Goal: Task Accomplishment & Management: Complete application form

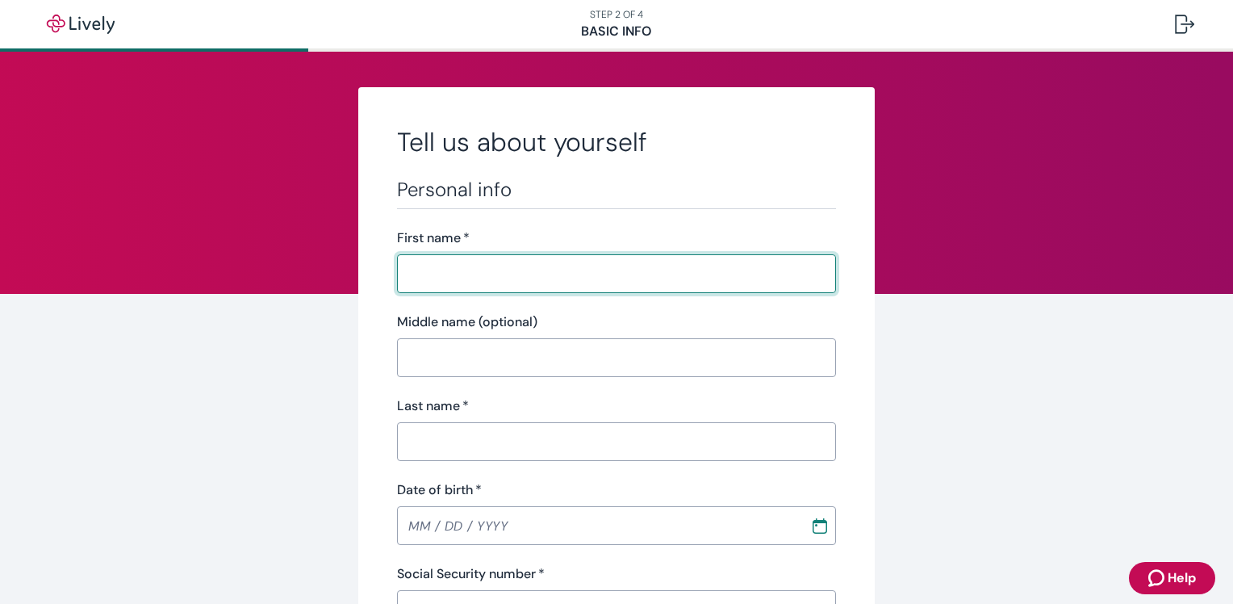
click at [512, 286] on input "First name   *" at bounding box center [616, 273] width 439 height 32
type input "[PERSON_NAME]"
type input "Western Nephrology"
type input "[PHONE_NUMBER]"
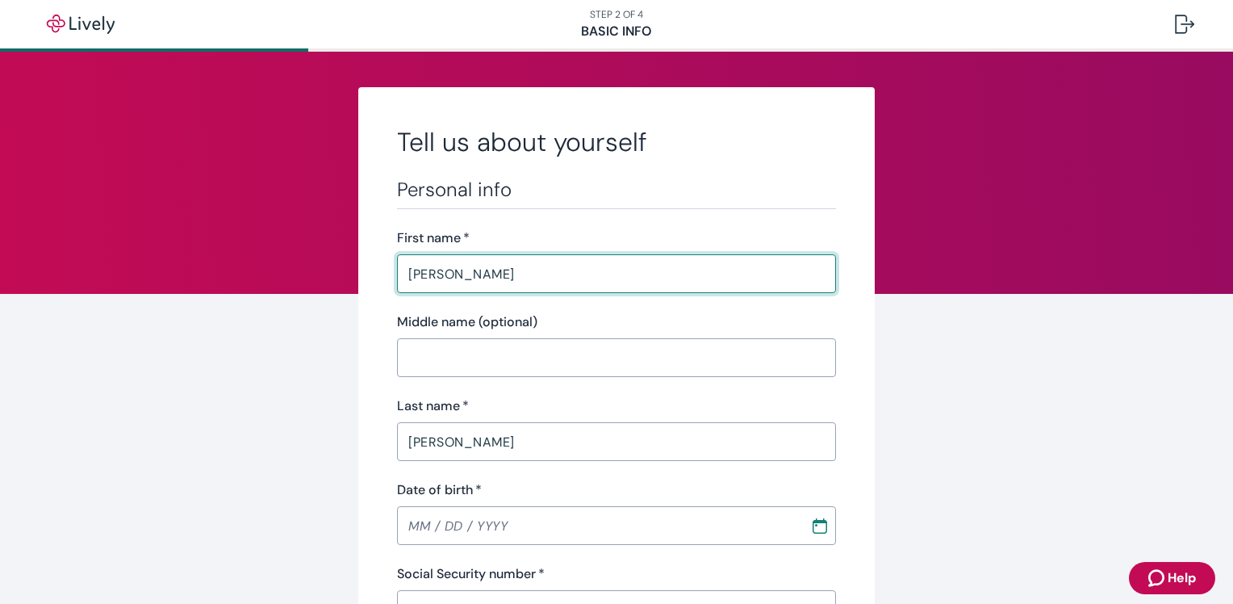
type input "[STREET_ADDRESS][PERSON_NAME]"
type input "Arvada"
type input "CO"
type input "80002"
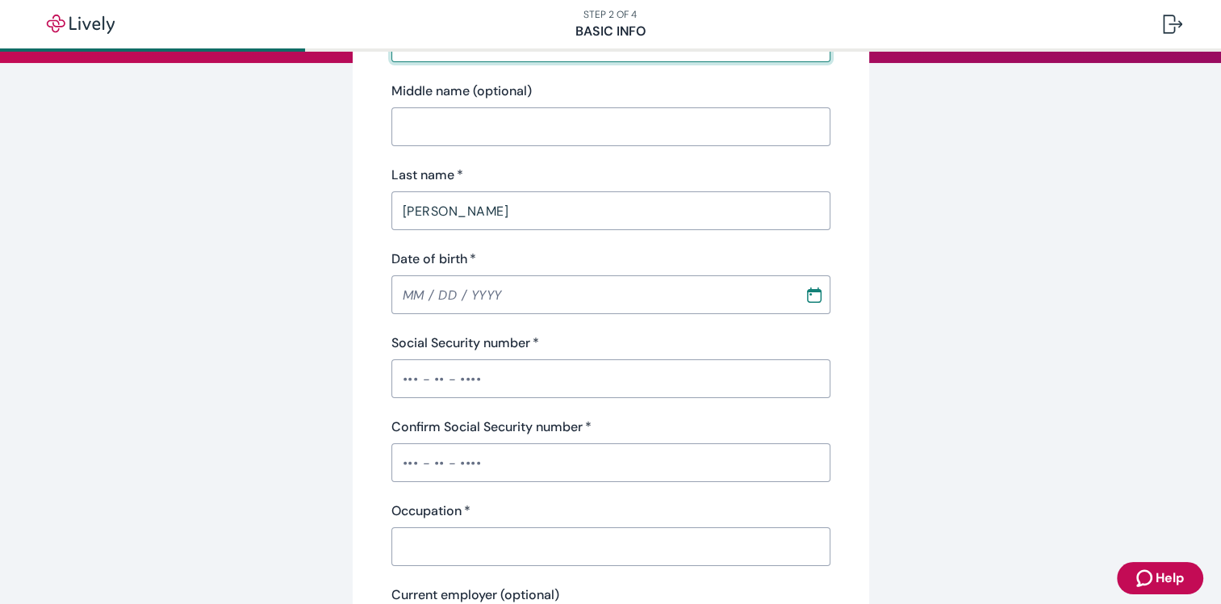
scroll to position [242, 0]
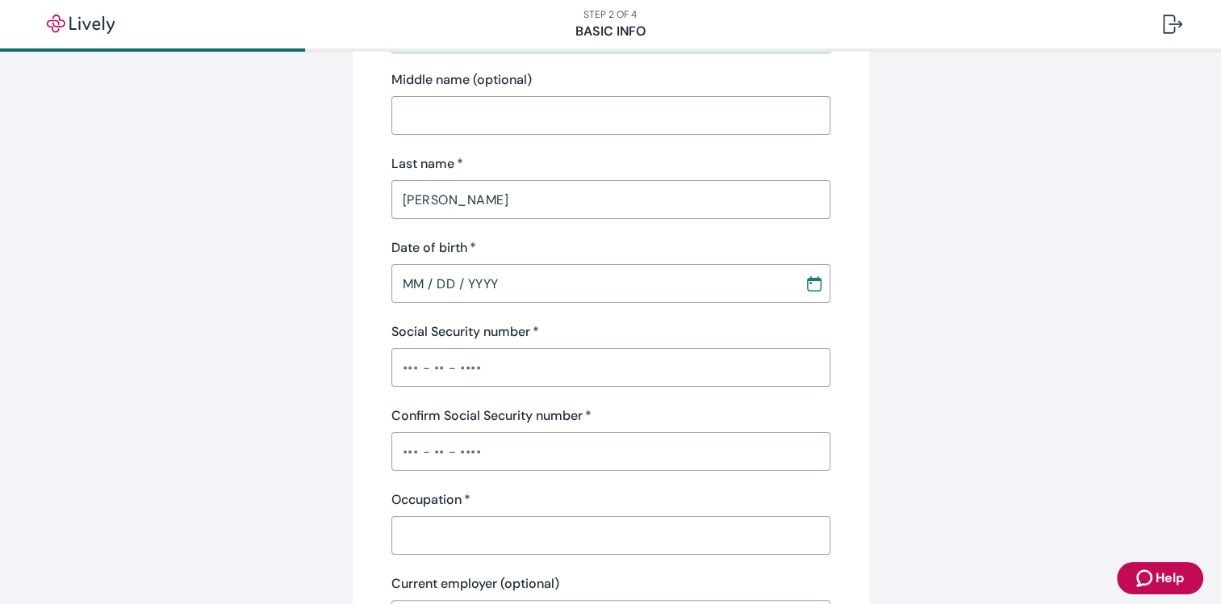
click at [462, 279] on input "MM / DD / YYYY" at bounding box center [592, 283] width 402 height 32
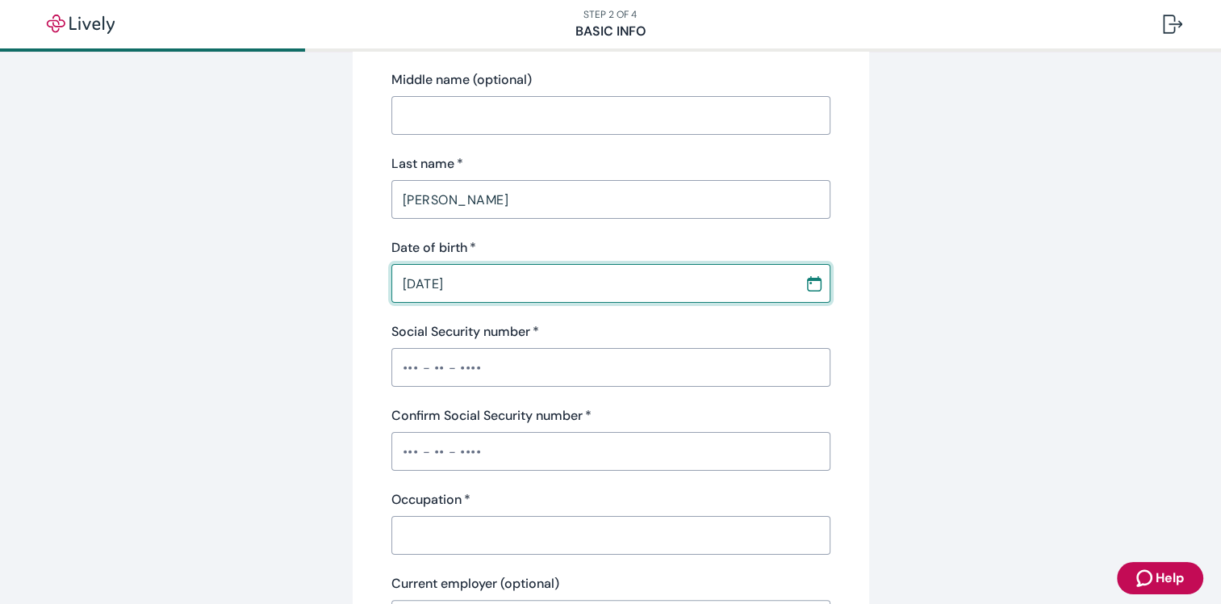
type input "[DATE]"
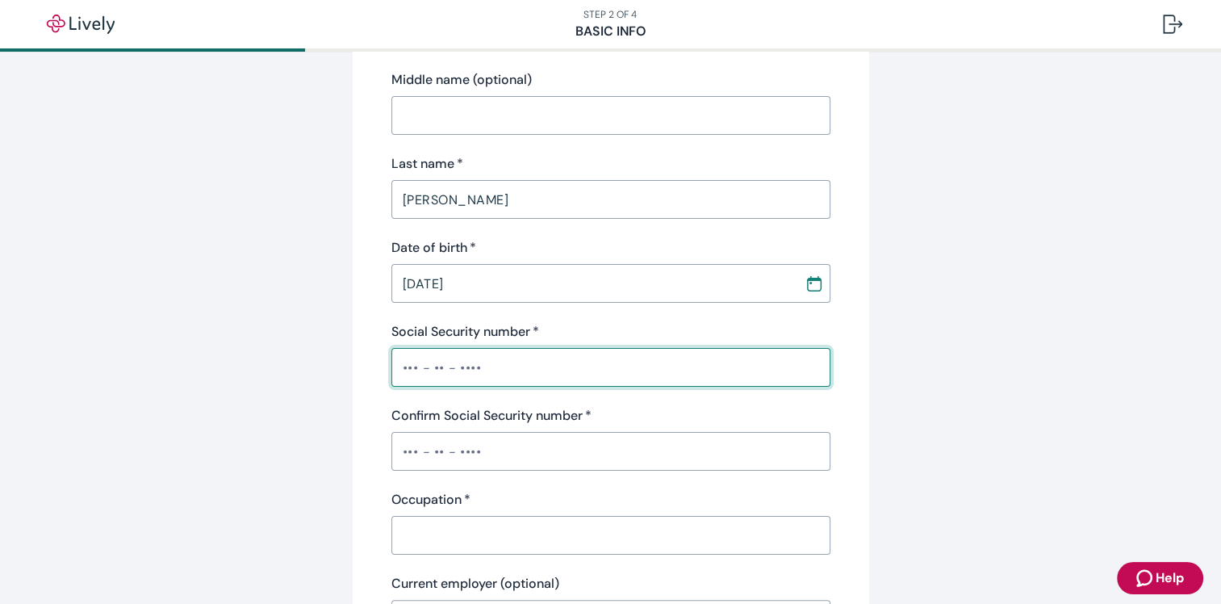
click at [400, 361] on input "Social Security number   *" at bounding box center [610, 367] width 439 height 32
type input "•••-••-8169"
click at [404, 452] on input "Confirm Social Security number   *" at bounding box center [610, 451] width 439 height 32
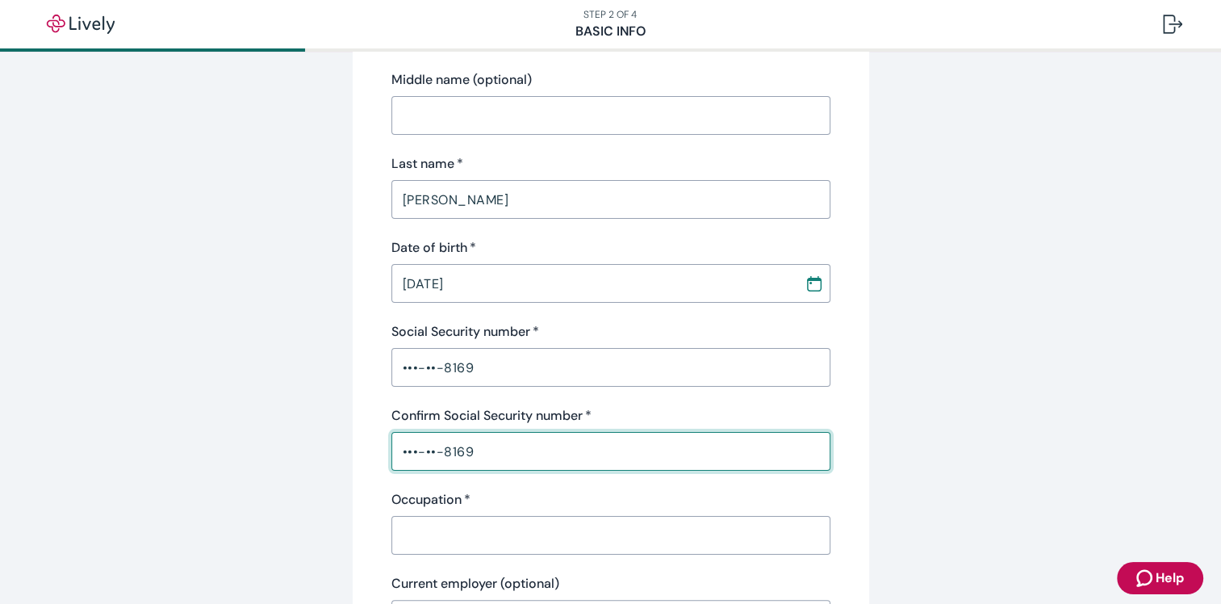
type input "•••-••-8169"
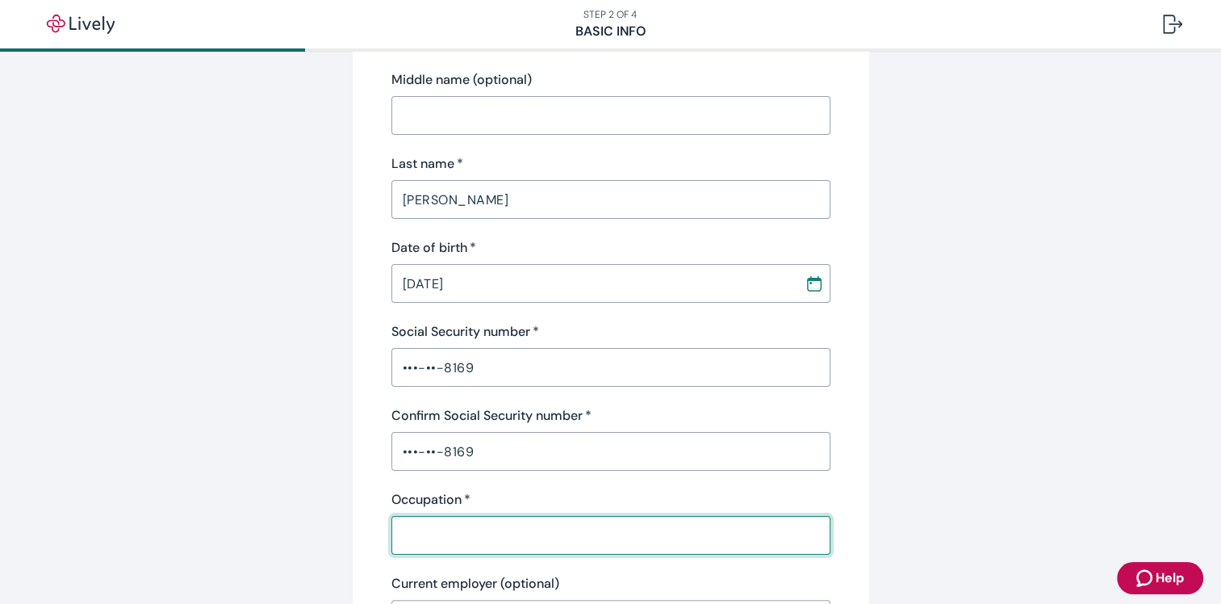
click at [425, 525] on input "Occupation   *" at bounding box center [610, 535] width 439 height 32
type input "Clinical Research Coordinator"
type input "CO"
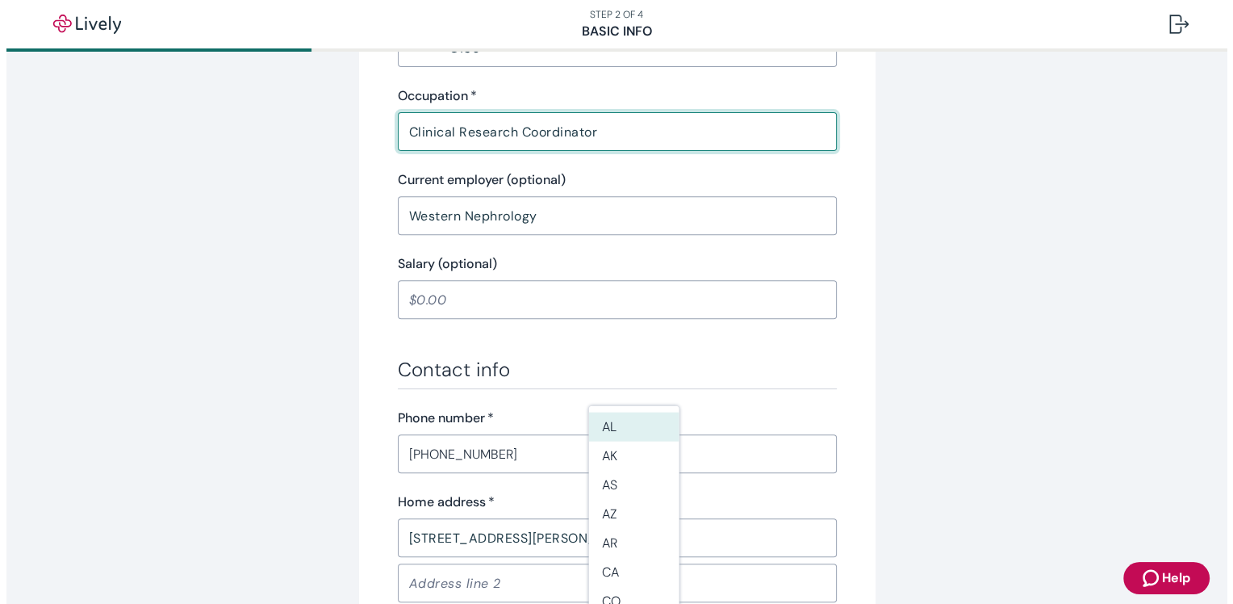
scroll to position [969, 0]
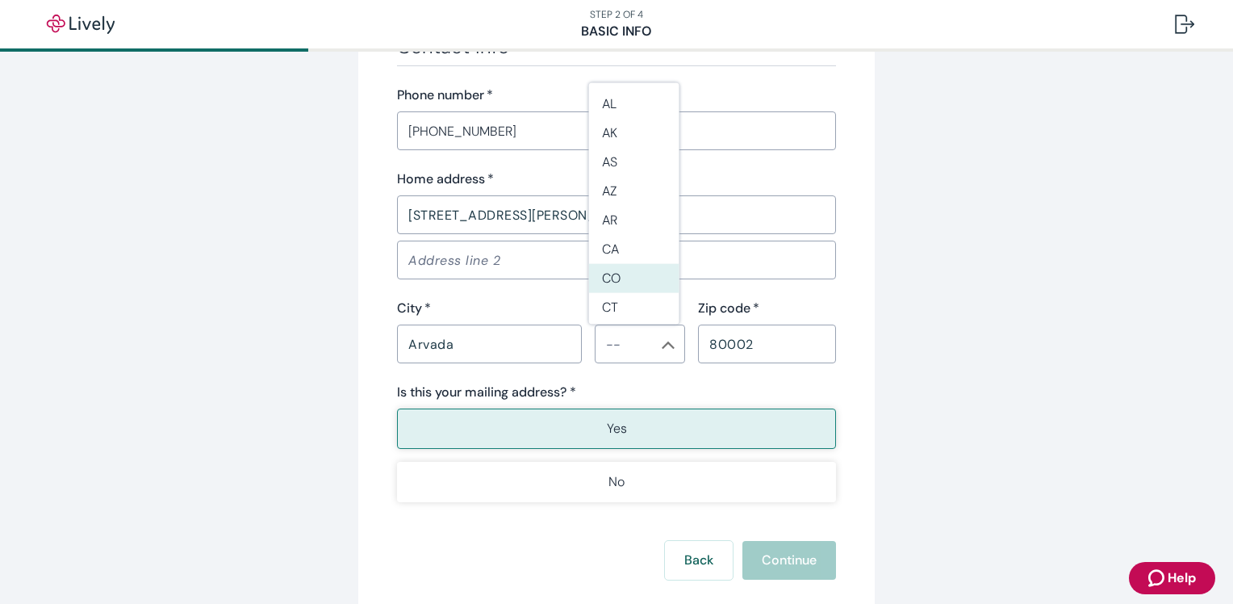
click at [619, 274] on li "CO" at bounding box center [634, 277] width 90 height 29
type input "CO"
click at [614, 196] on div "[STREET_ADDRESS][PERSON_NAME] ​" at bounding box center [616, 214] width 439 height 39
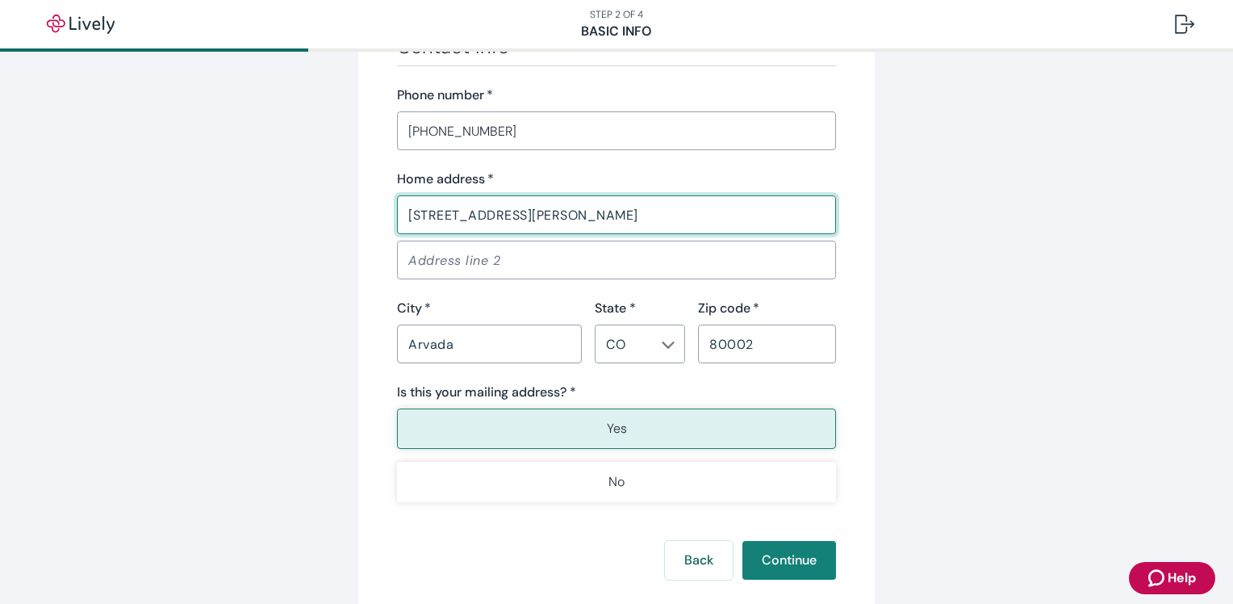
click at [626, 210] on input "[STREET_ADDRESS][PERSON_NAME]" at bounding box center [616, 215] width 439 height 32
drag, startPoint x: 613, startPoint y: 209, endPoint x: 285, endPoint y: 195, distance: 328.0
type input "[STREET_ADDRESS]"
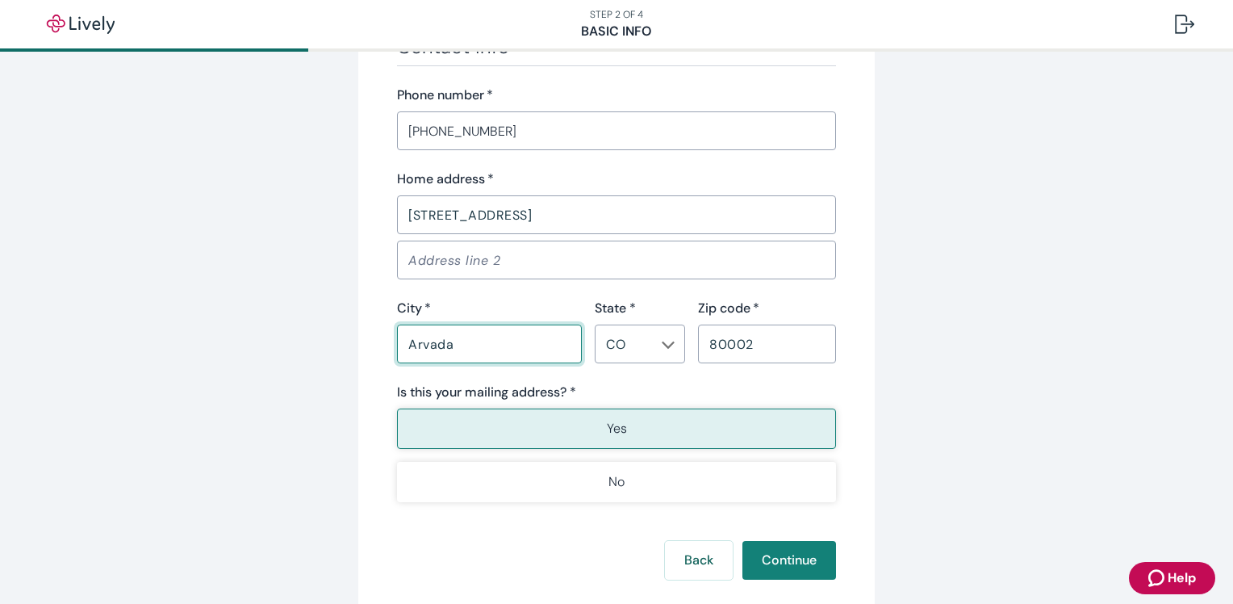
click at [467, 348] on input "Arvada" at bounding box center [489, 344] width 185 height 32
type input "A"
type input "[GEOGRAPHIC_DATA]"
click at [770, 344] on input "80002" at bounding box center [767, 344] width 138 height 32
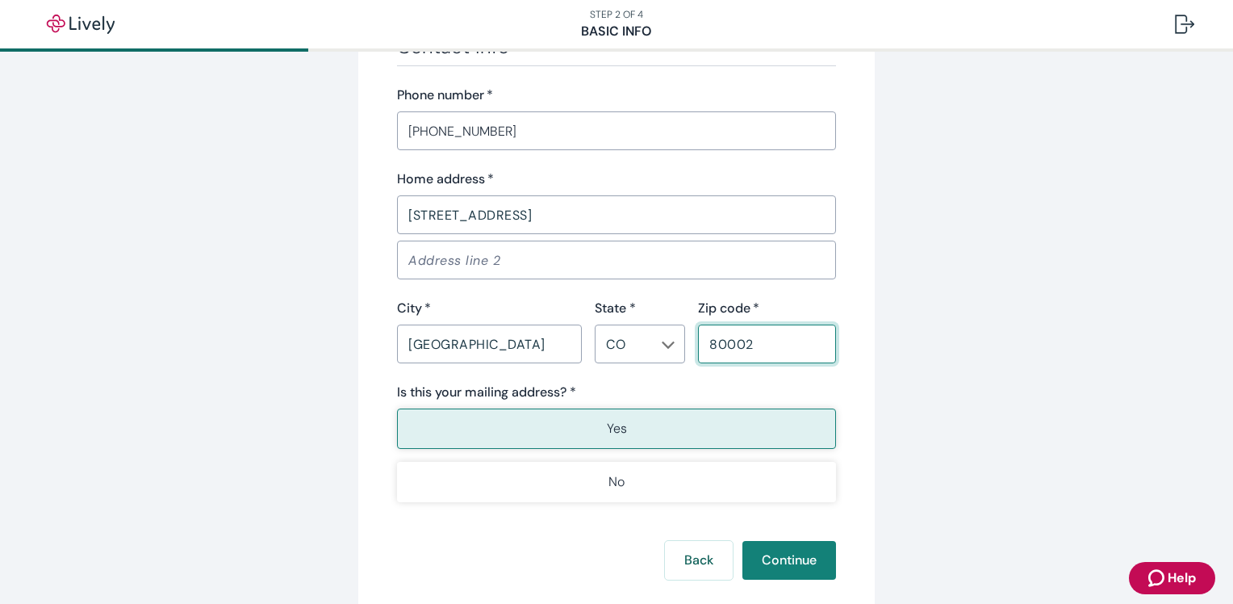
drag, startPoint x: 776, startPoint y: 336, endPoint x: 510, endPoint y: 273, distance: 272.9
click at [533, 296] on div "Home address   * [STREET_ADDRESS] * [US_STATE] ​ Zip code   * 80002 ​" at bounding box center [616, 266] width 439 height 194
type input "80031"
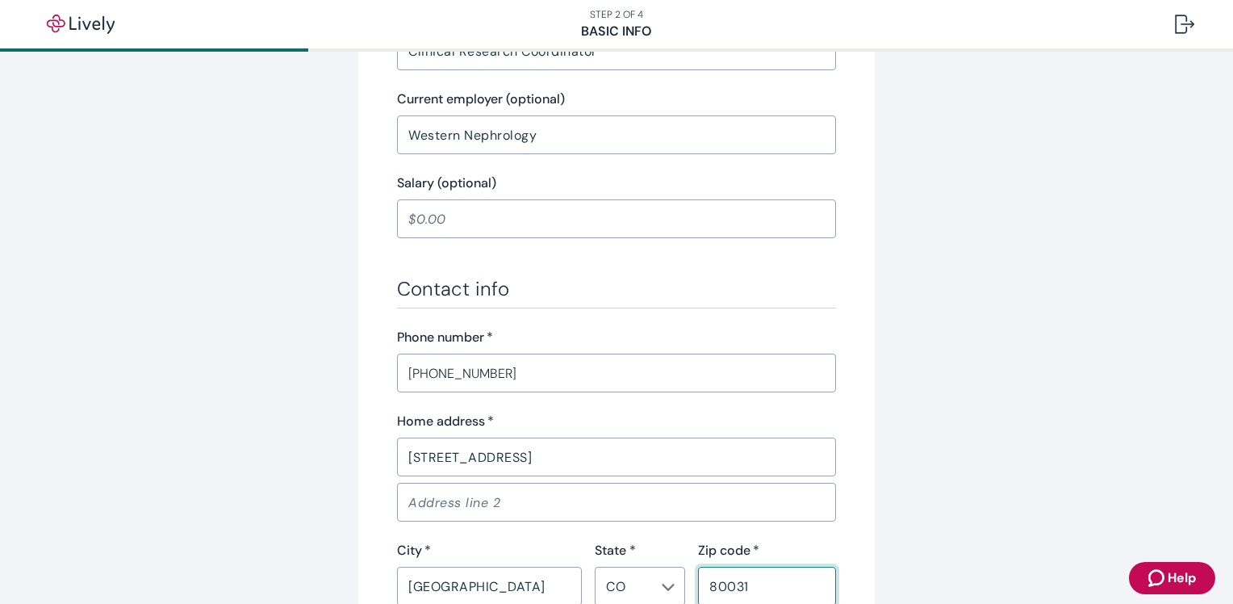
scroll to position [1049, 0]
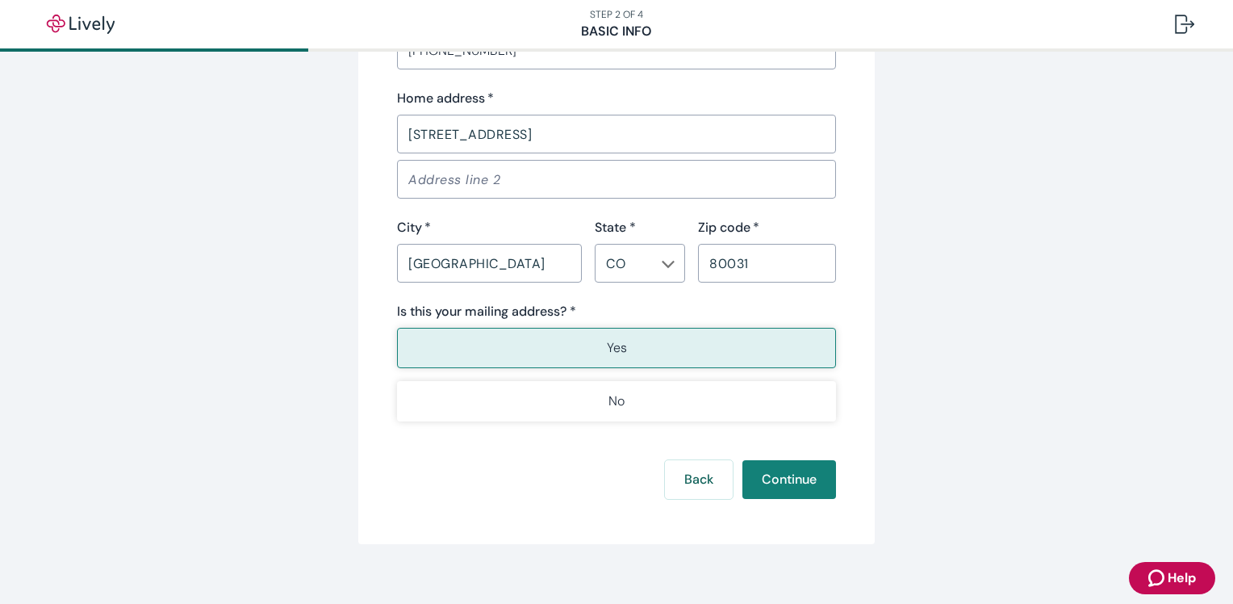
click at [622, 323] on div "Is this your mailing address? * Yes No" at bounding box center [616, 361] width 439 height 119
click at [621, 344] on button "Yes" at bounding box center [616, 348] width 439 height 40
click at [688, 350] on button "Yes" at bounding box center [616, 348] width 439 height 40
click at [791, 483] on button "Continue" at bounding box center [790, 479] width 94 height 39
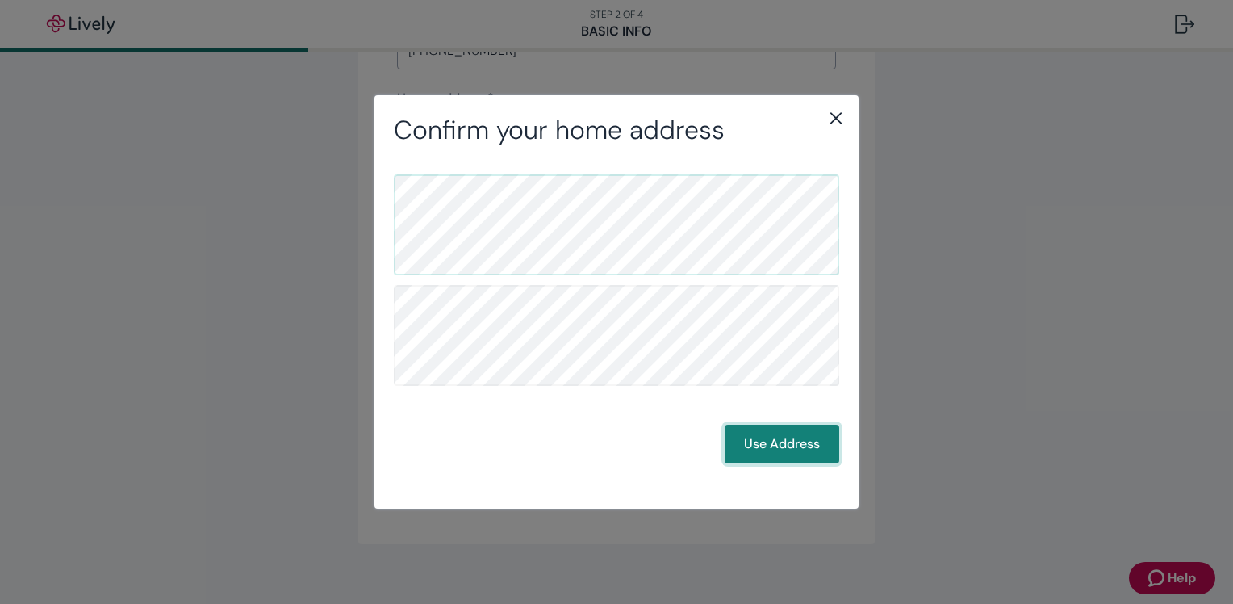
click at [776, 444] on button "Use Address" at bounding box center [782, 444] width 115 height 39
click at [796, 437] on button "Use Address" at bounding box center [782, 444] width 115 height 39
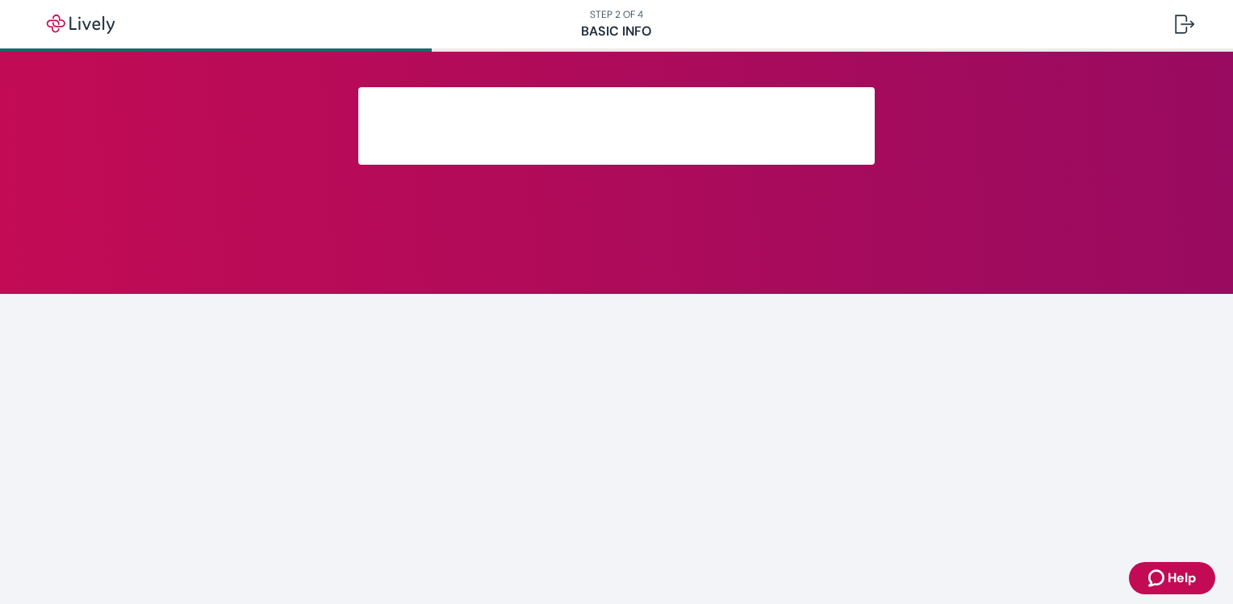
scroll to position [312, 0]
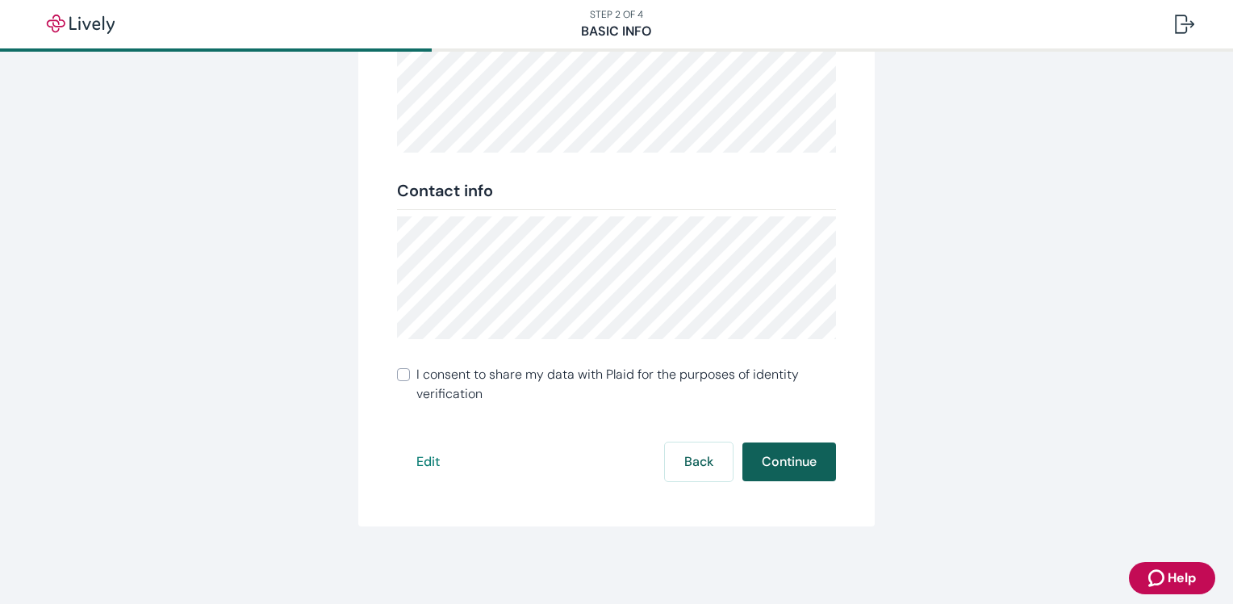
click at [788, 462] on button "Continue" at bounding box center [790, 461] width 94 height 39
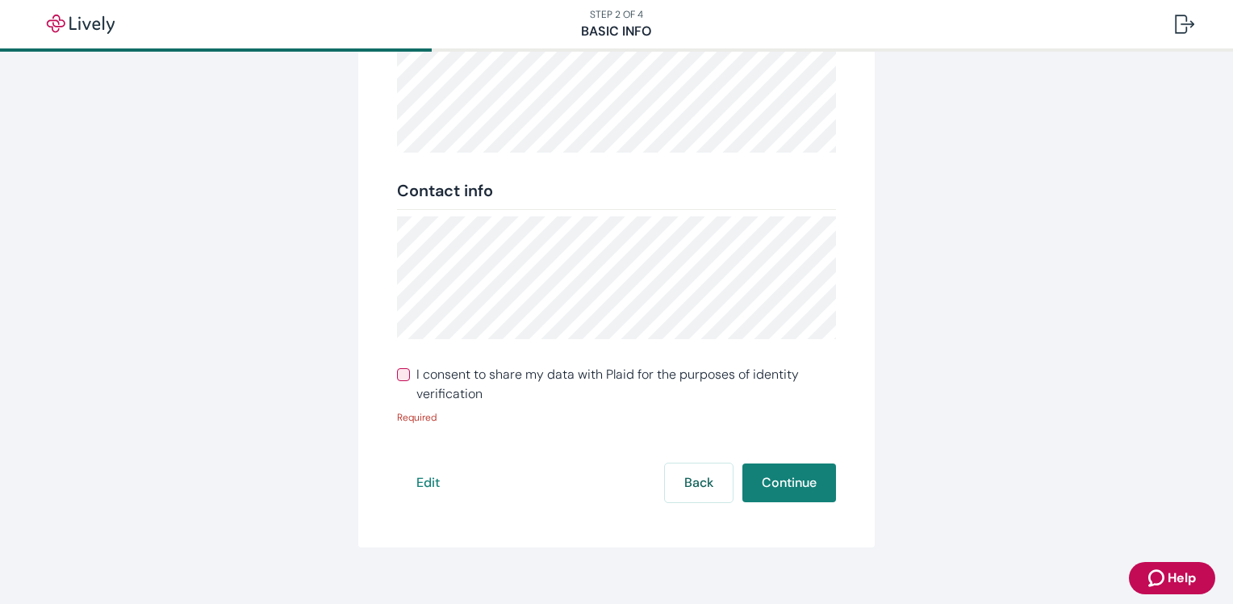
click at [397, 373] on input "I consent to share my data with Plaid for the purposes of identity verification" at bounding box center [403, 374] width 13 height 13
checkbox input "true"
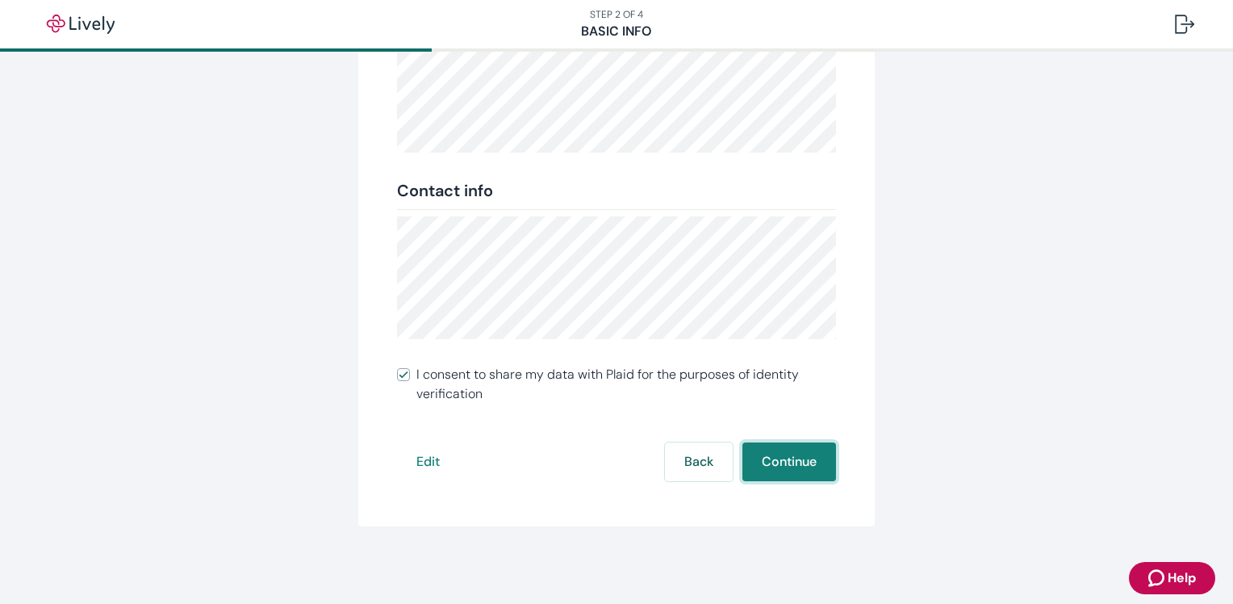
click at [792, 457] on button "Continue" at bounding box center [790, 461] width 94 height 39
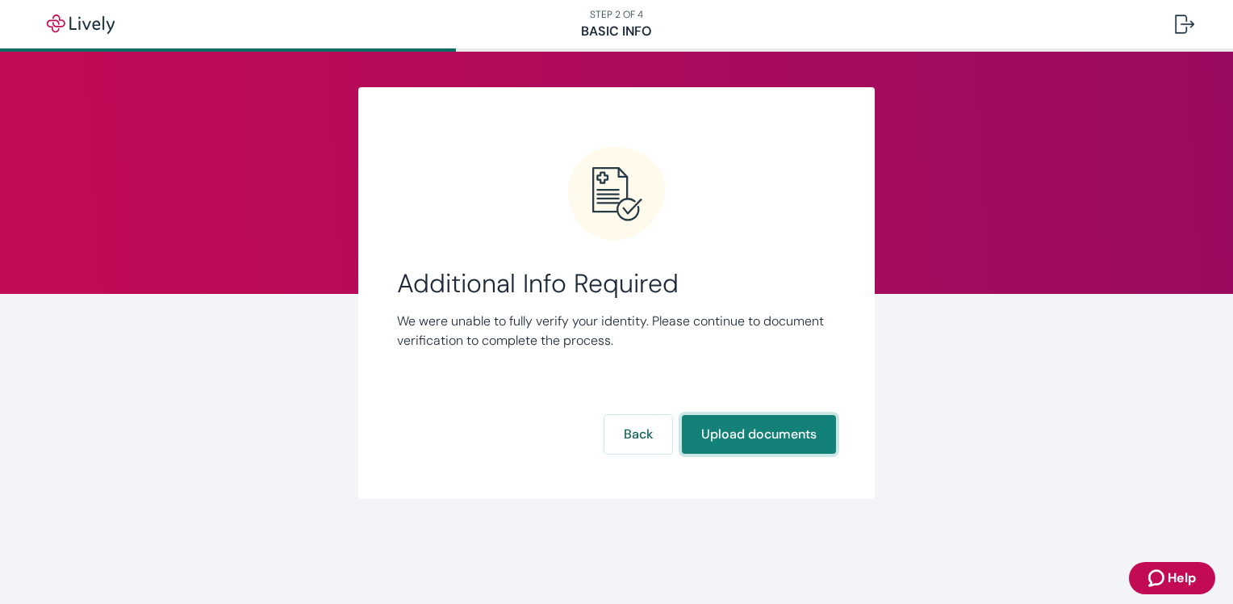
click at [765, 435] on button "Upload documents" at bounding box center [759, 434] width 154 height 39
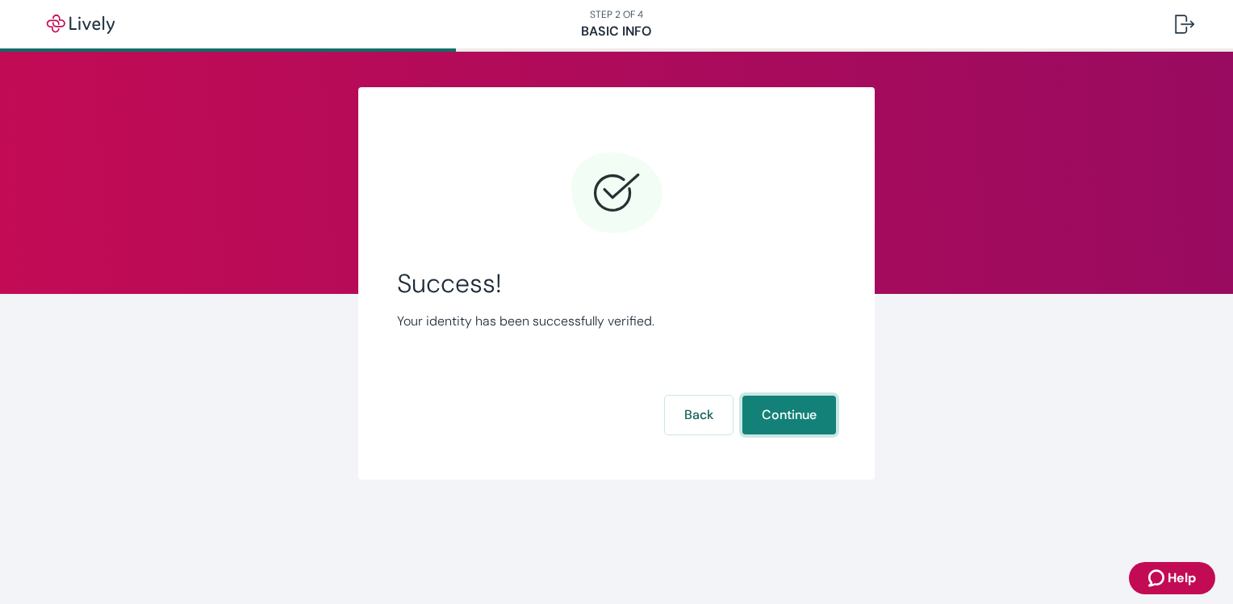
click at [801, 422] on button "Continue" at bounding box center [790, 414] width 94 height 39
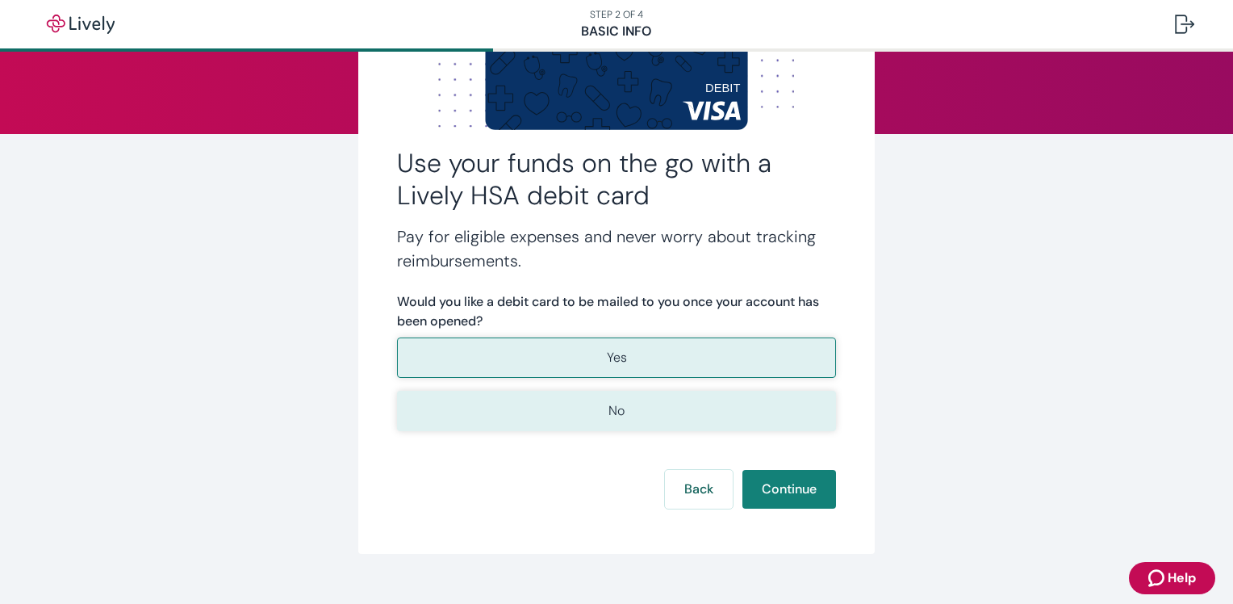
scroll to position [161, 0]
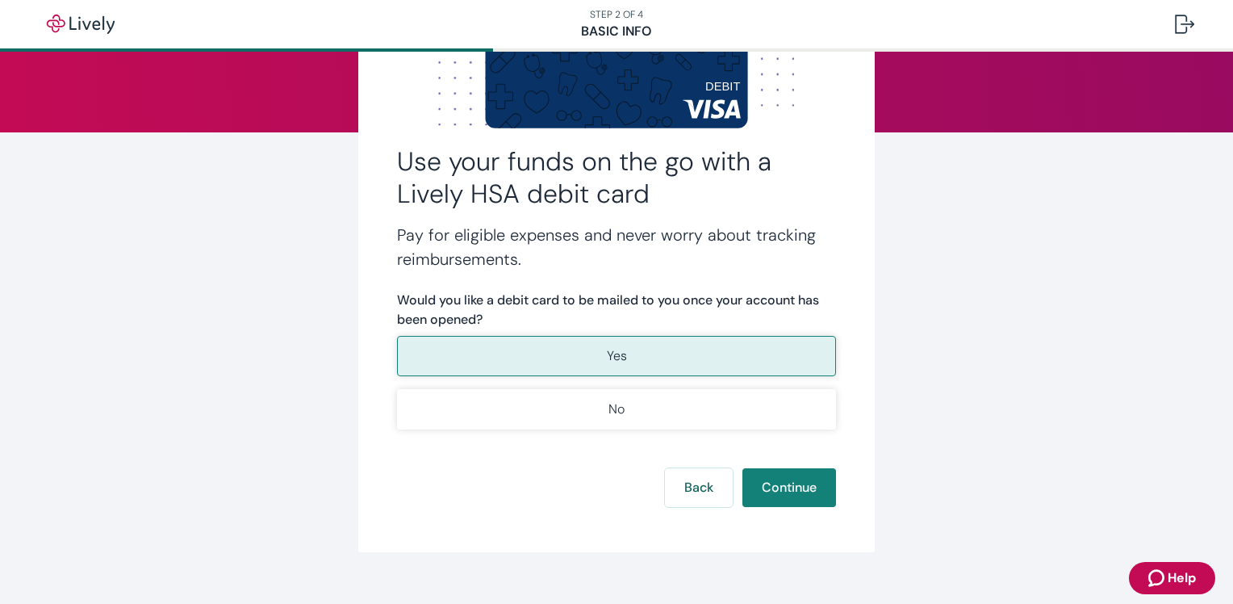
click at [621, 354] on button "Yes" at bounding box center [616, 356] width 439 height 40
click at [809, 492] on button "Continue" at bounding box center [790, 487] width 94 height 39
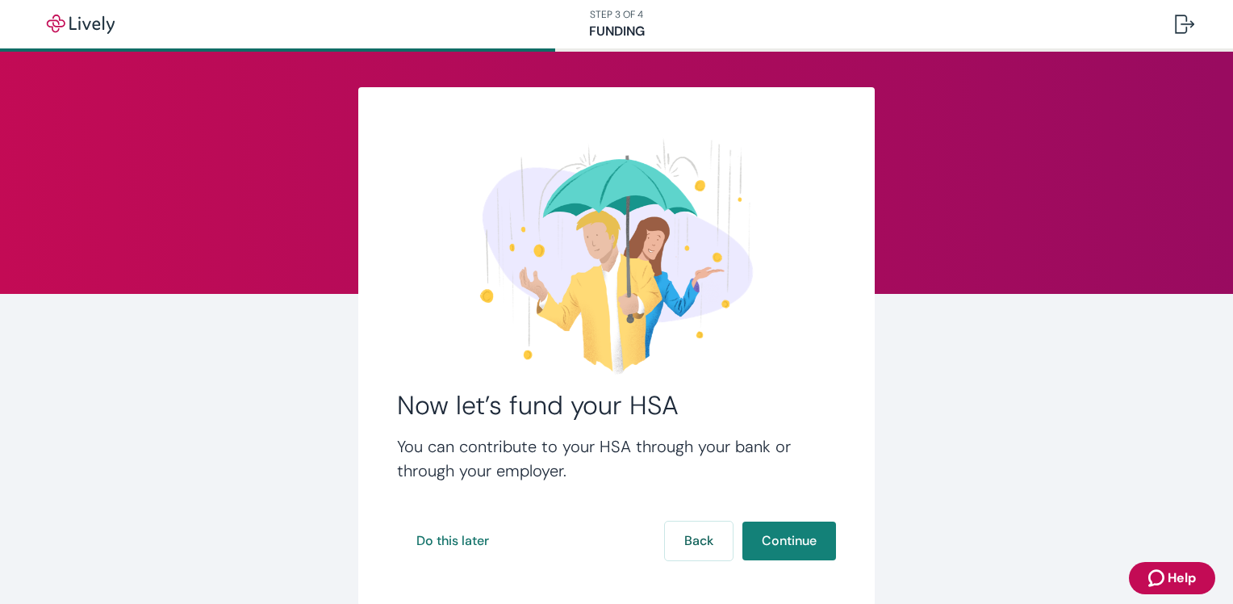
scroll to position [79, 0]
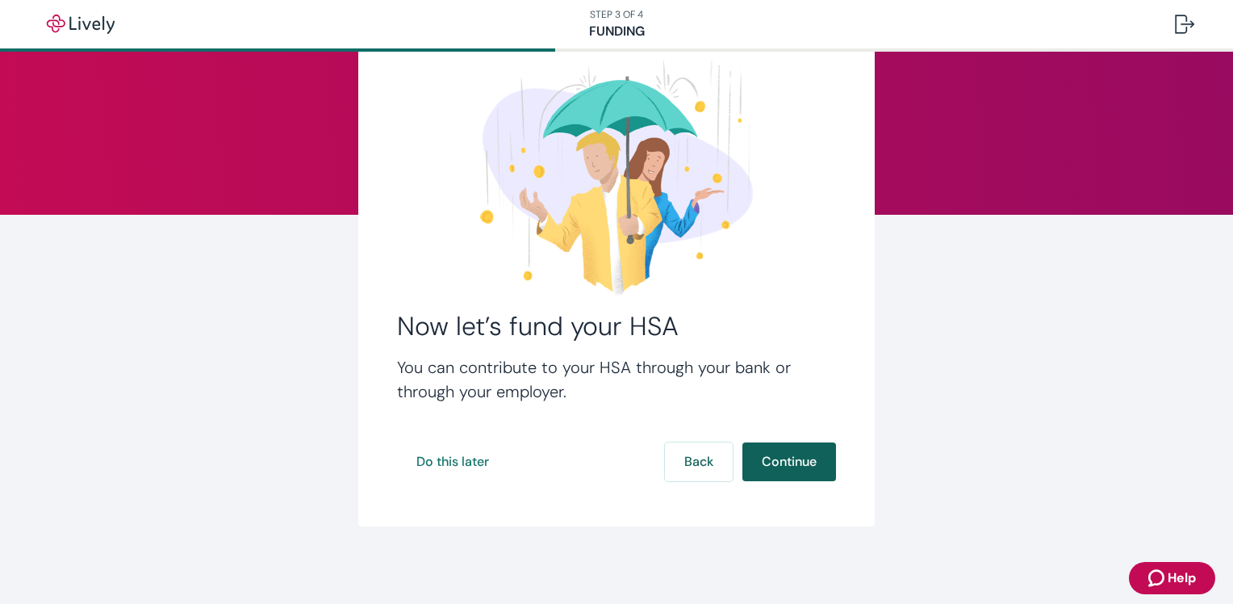
click at [792, 464] on button "Continue" at bounding box center [790, 461] width 94 height 39
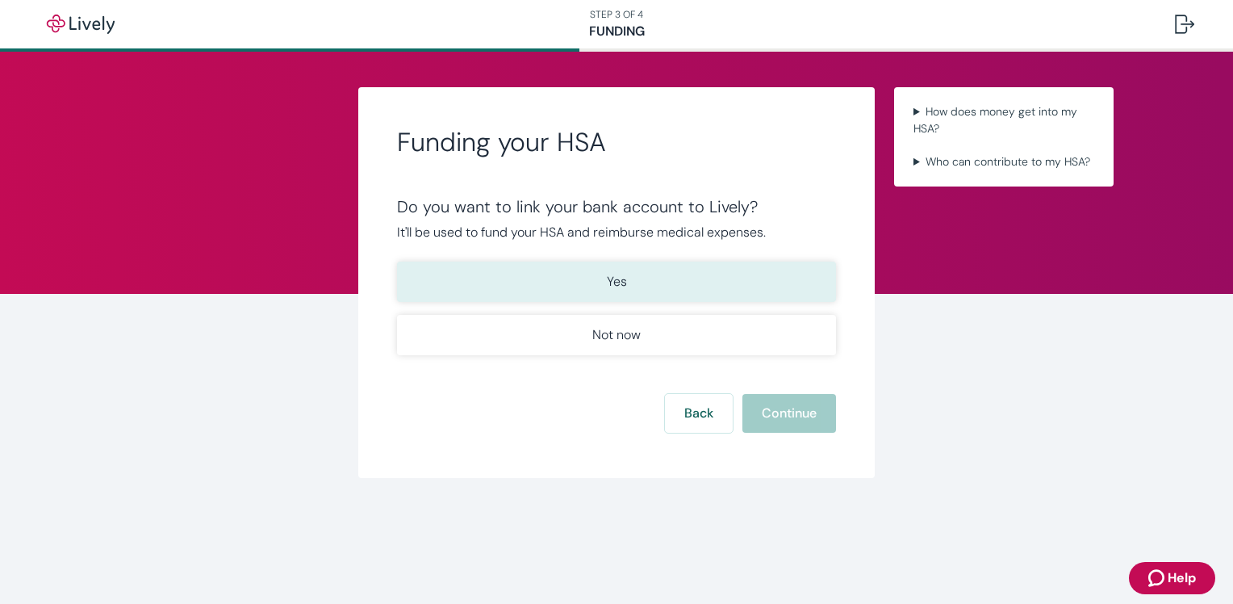
click at [611, 283] on p "Yes" at bounding box center [617, 281] width 20 height 19
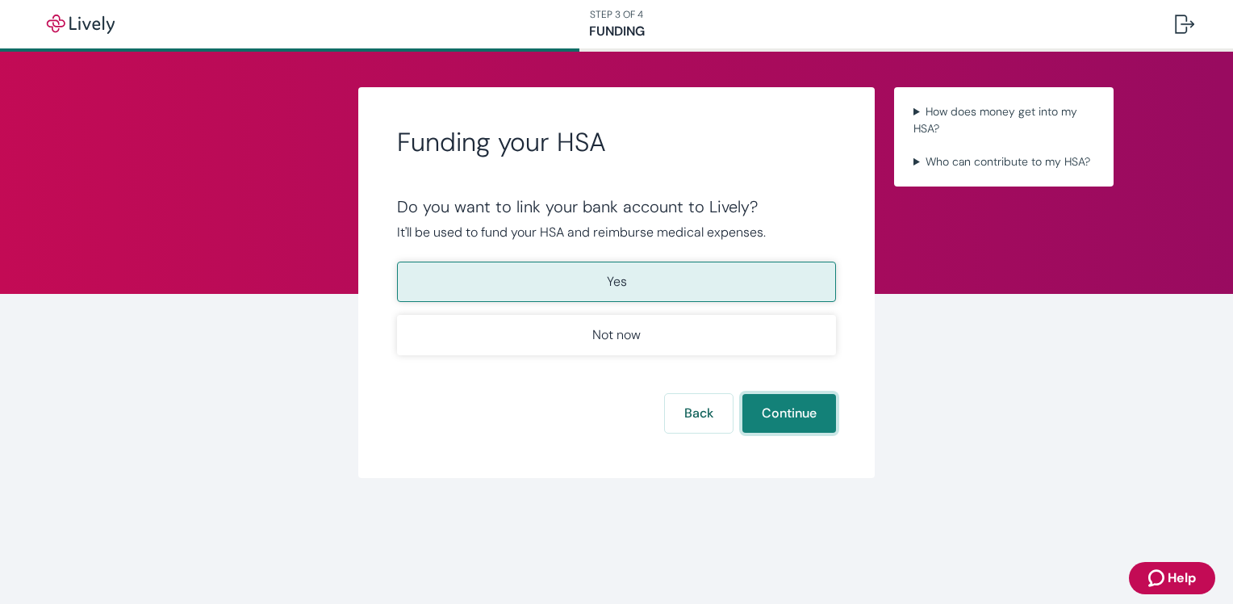
click at [799, 412] on button "Continue" at bounding box center [790, 413] width 94 height 39
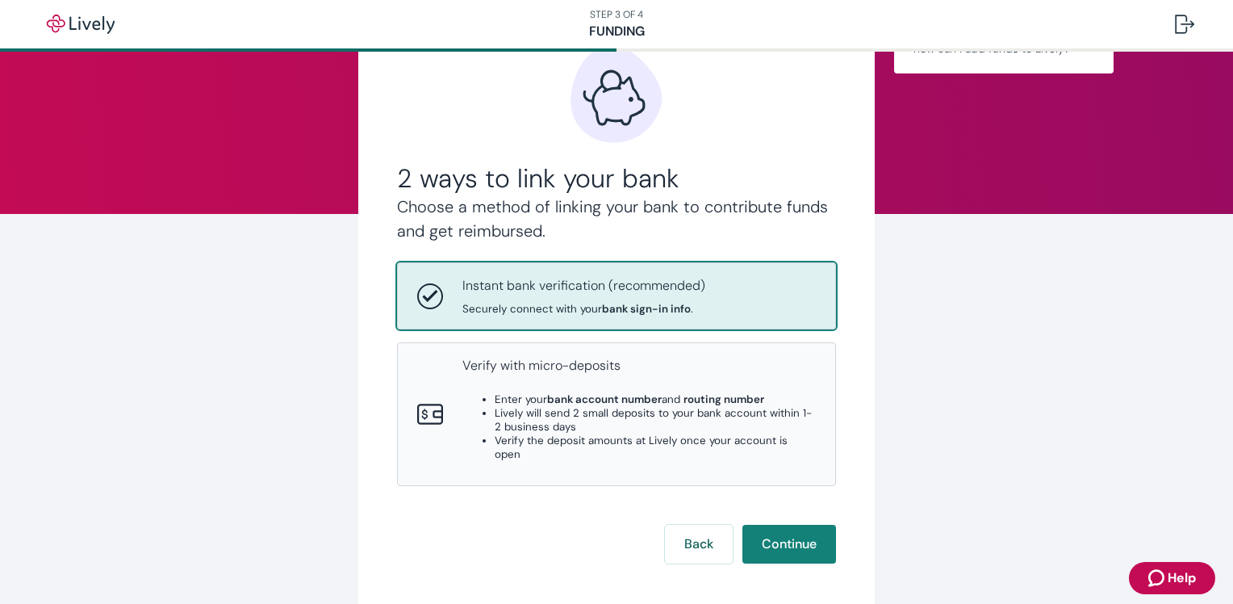
scroll to position [81, 0]
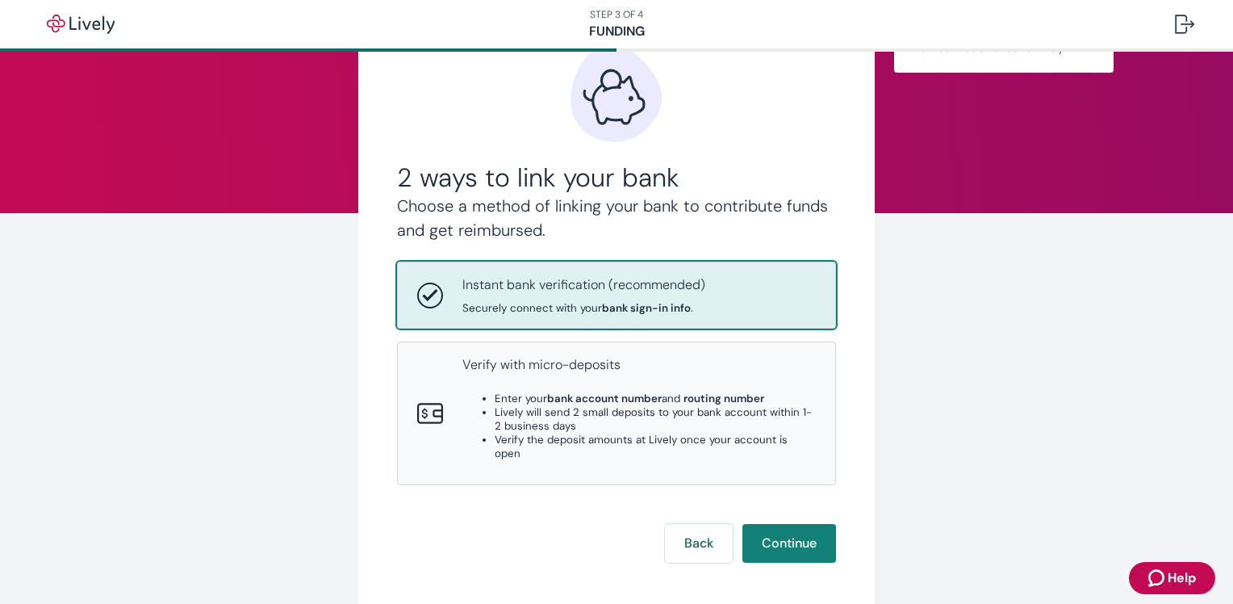
click at [622, 295] on div "Instant bank verification (recommended) Securely connect with your bank sign-in…" at bounding box center [583, 295] width 243 height 40
click at [793, 533] on button "Continue" at bounding box center [790, 543] width 94 height 39
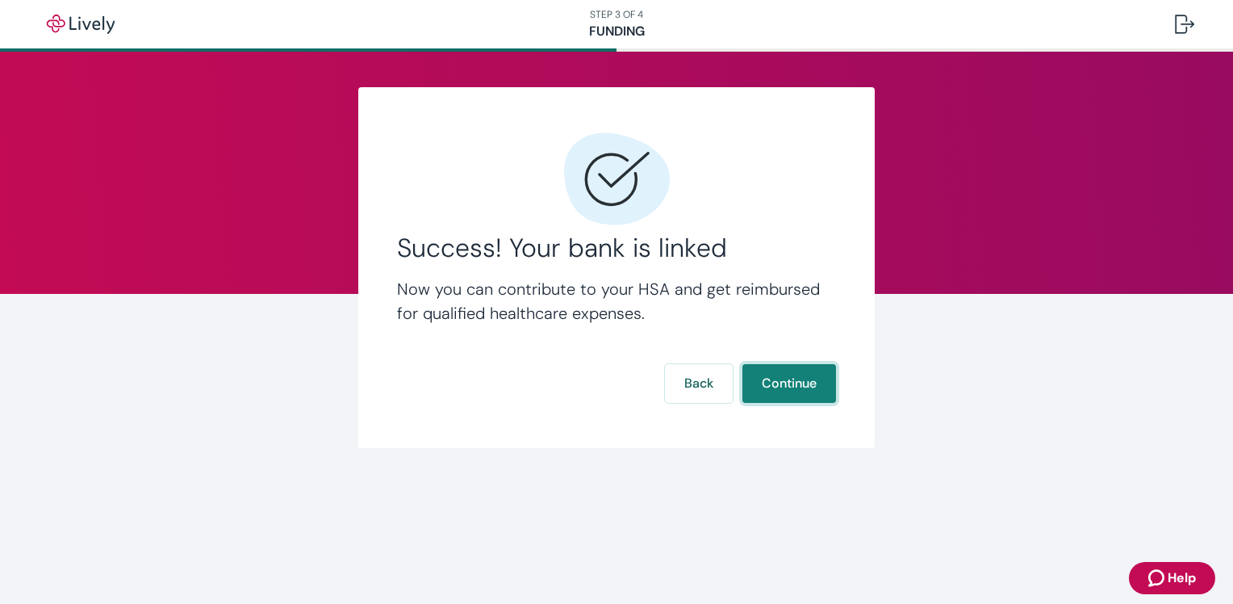
click at [791, 383] on button "Continue" at bounding box center [790, 383] width 94 height 39
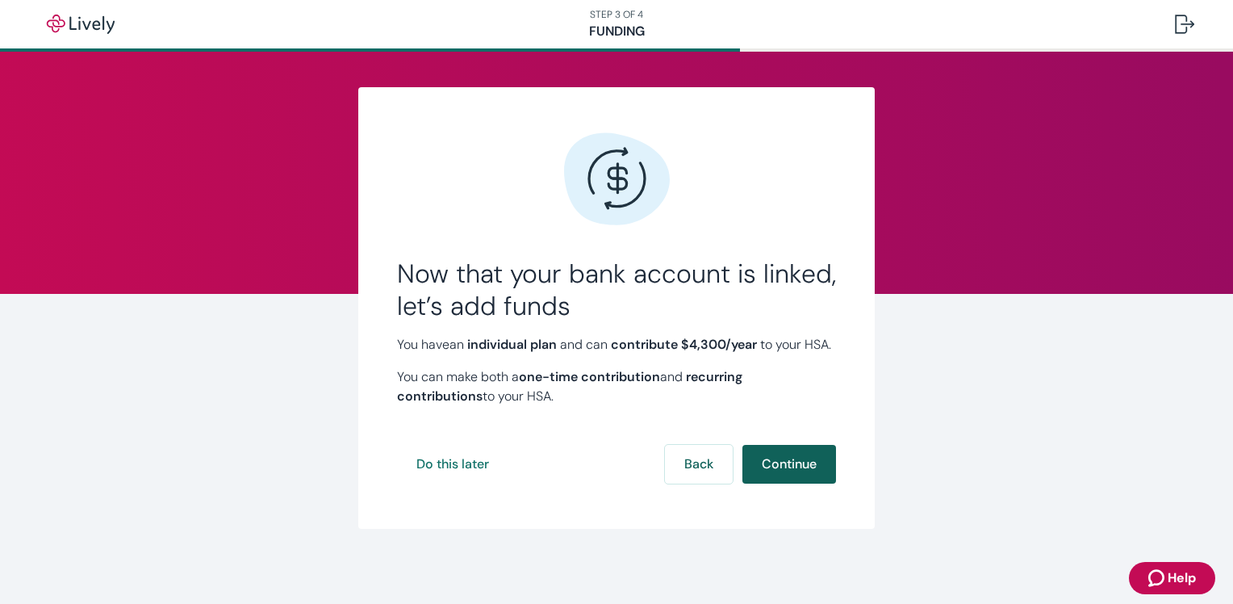
click at [782, 482] on button "Continue" at bounding box center [790, 464] width 94 height 39
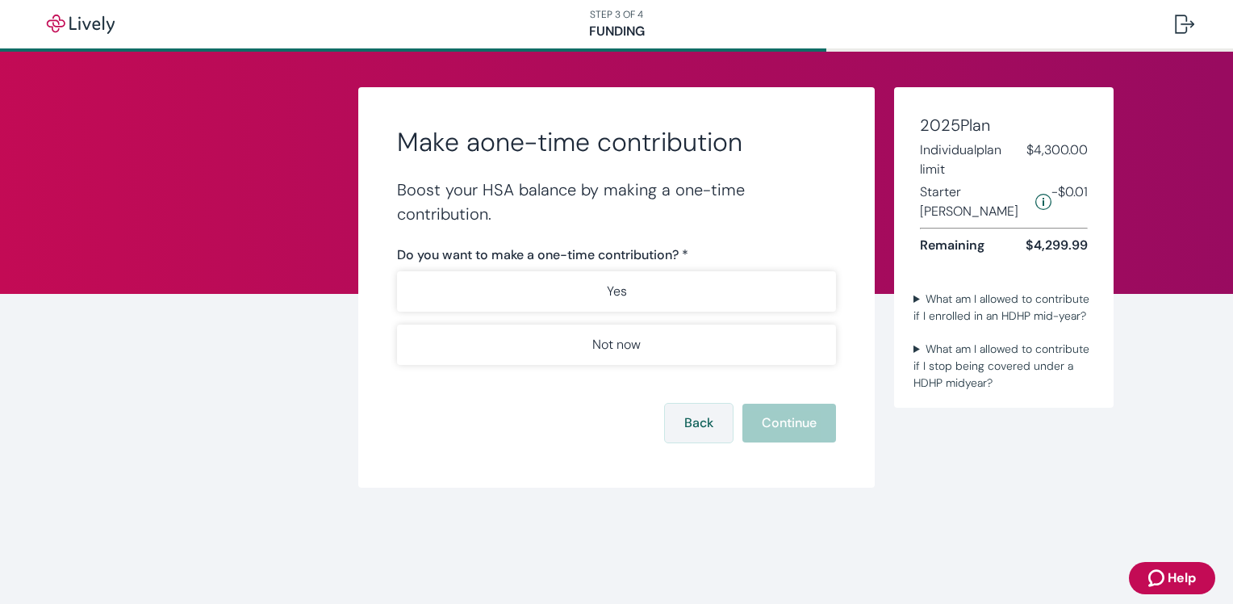
click at [663, 418] on div "Back Continue" at bounding box center [616, 423] width 439 height 39
click at [680, 423] on button "Back" at bounding box center [699, 423] width 68 height 39
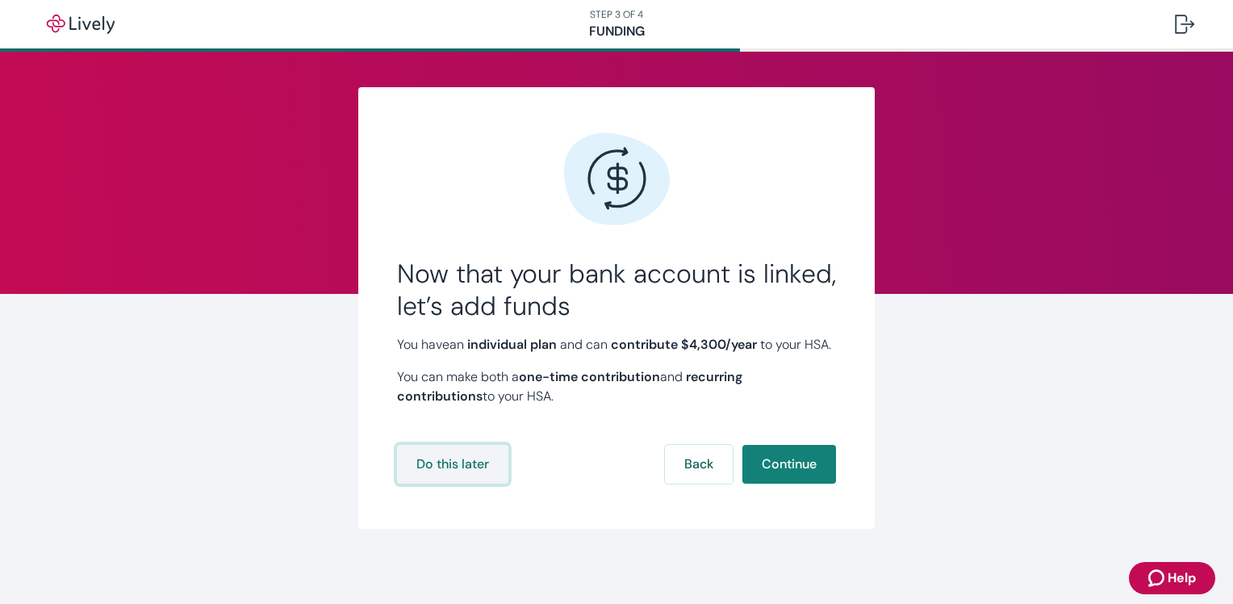
click at [442, 477] on button "Do this later" at bounding box center [452, 464] width 111 height 39
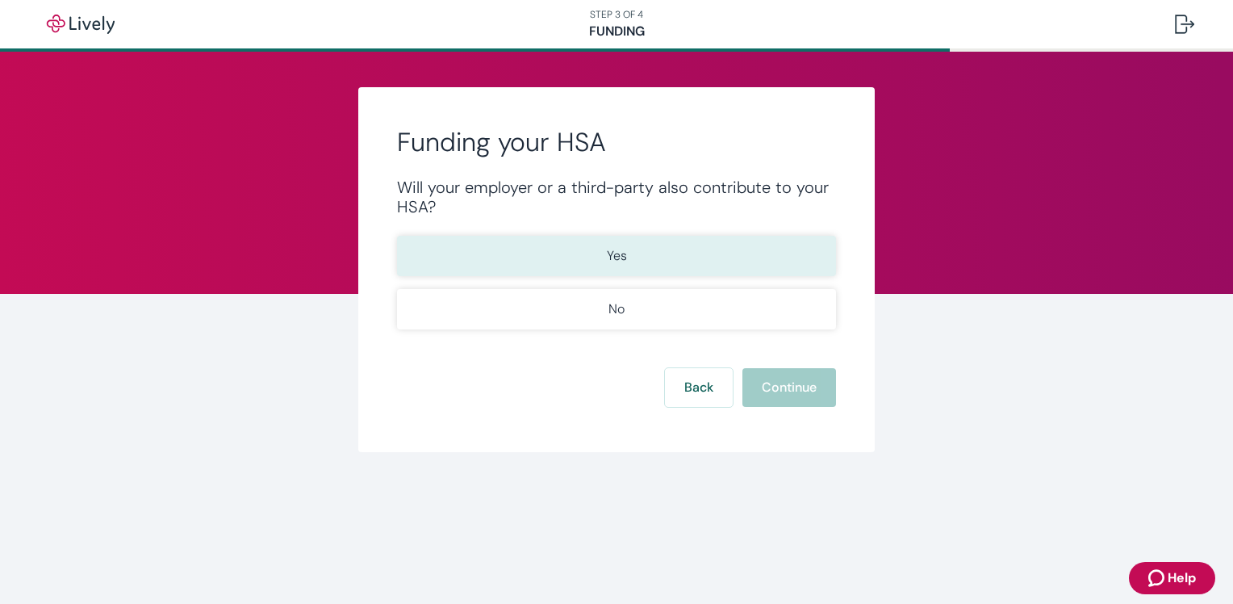
click at [613, 253] on p "Yes" at bounding box center [617, 255] width 20 height 19
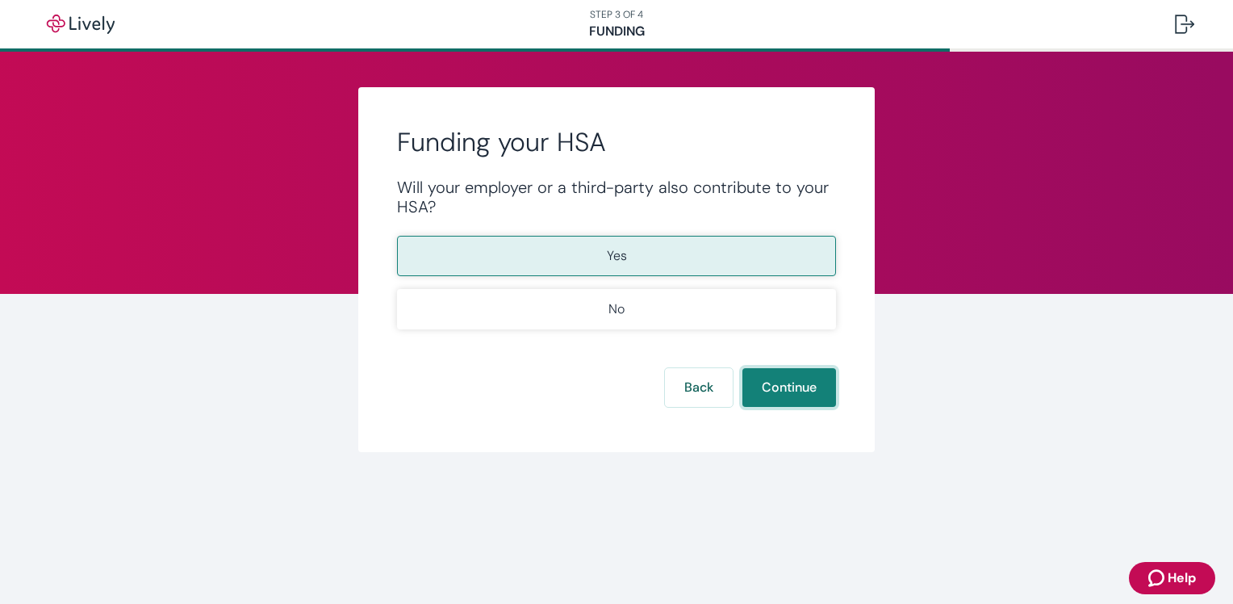
click at [793, 391] on button "Continue" at bounding box center [790, 387] width 94 height 39
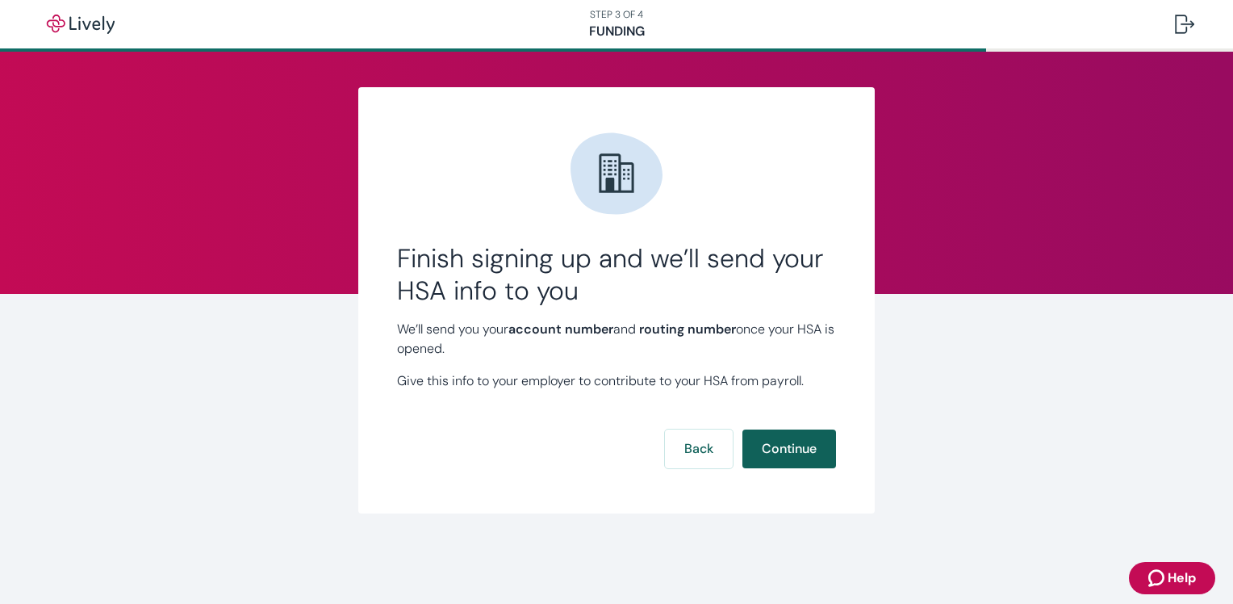
click at [805, 450] on button "Continue" at bounding box center [790, 448] width 94 height 39
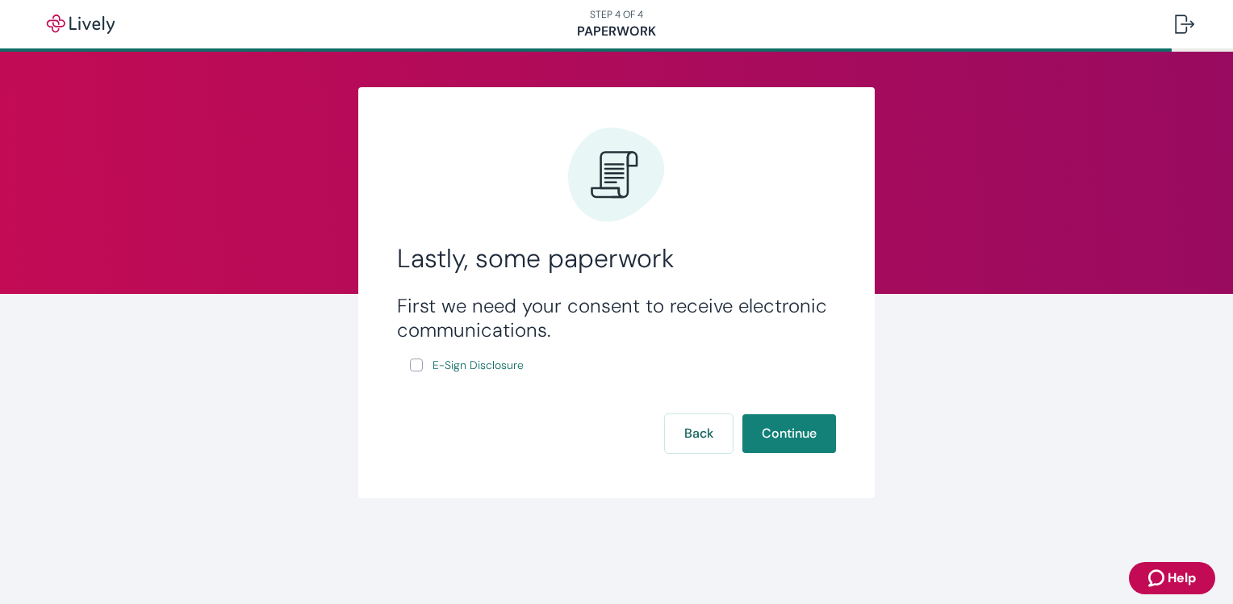
click at [415, 360] on input "E-Sign Disclosure" at bounding box center [416, 364] width 13 height 13
checkbox input "true"
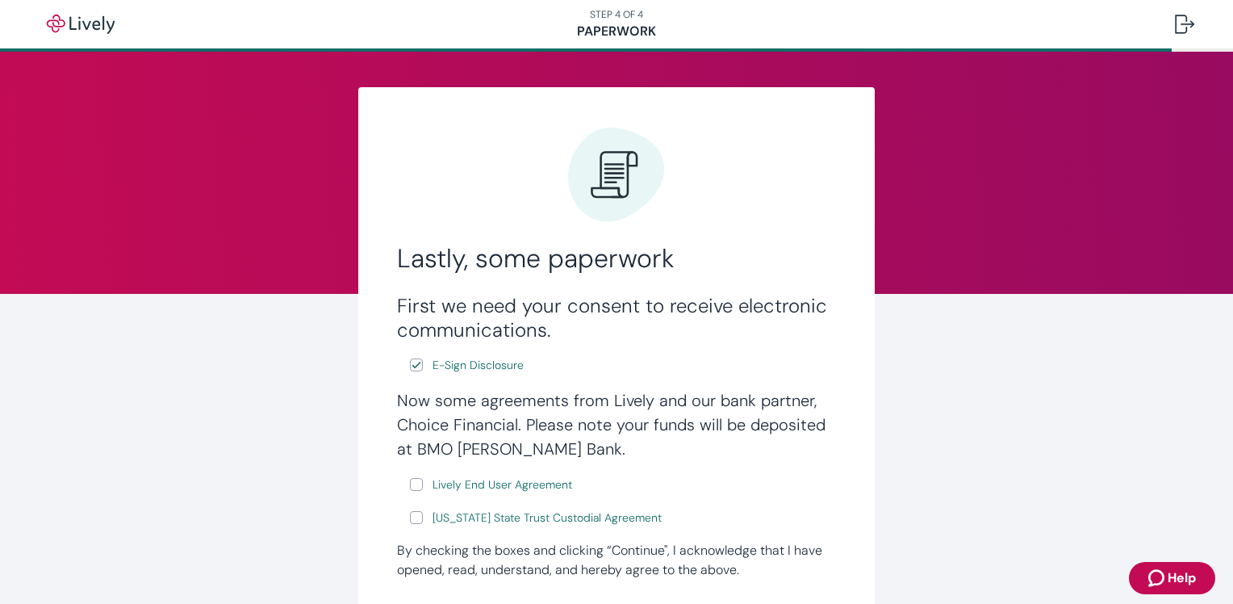
scroll to position [161, 0]
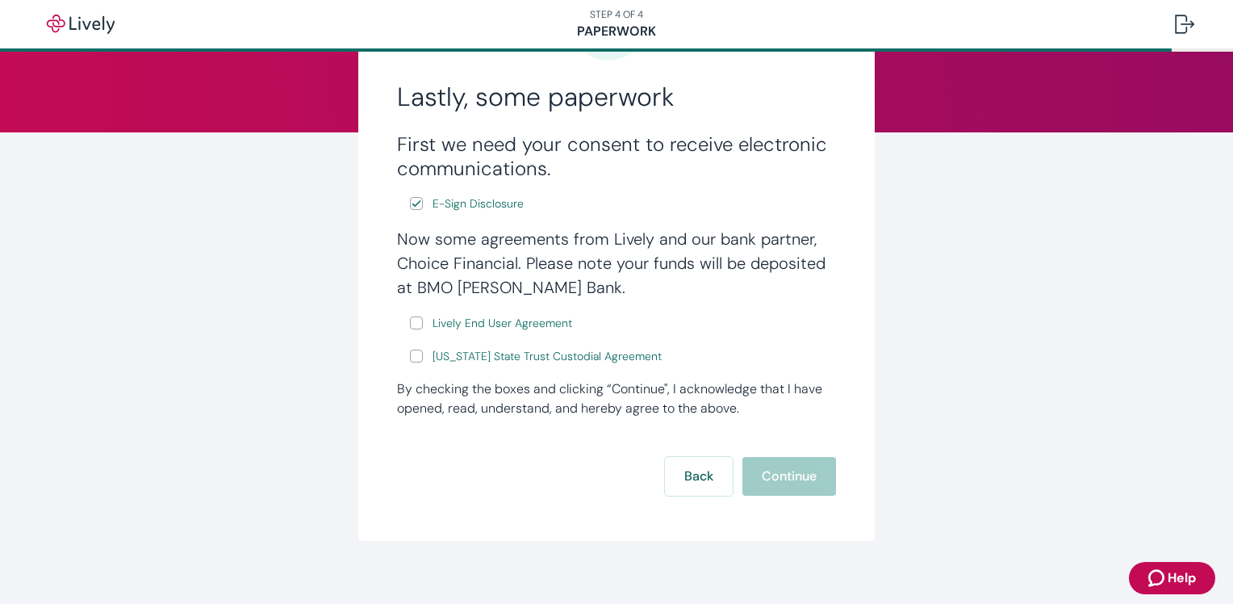
click at [410, 324] on input "Lively End User Agreement" at bounding box center [416, 322] width 13 height 13
checkbox input "true"
click at [412, 357] on input "[US_STATE] State Trust Custodial Agreement" at bounding box center [416, 355] width 13 height 13
checkbox input "true"
click at [789, 491] on button "Continue" at bounding box center [790, 476] width 94 height 39
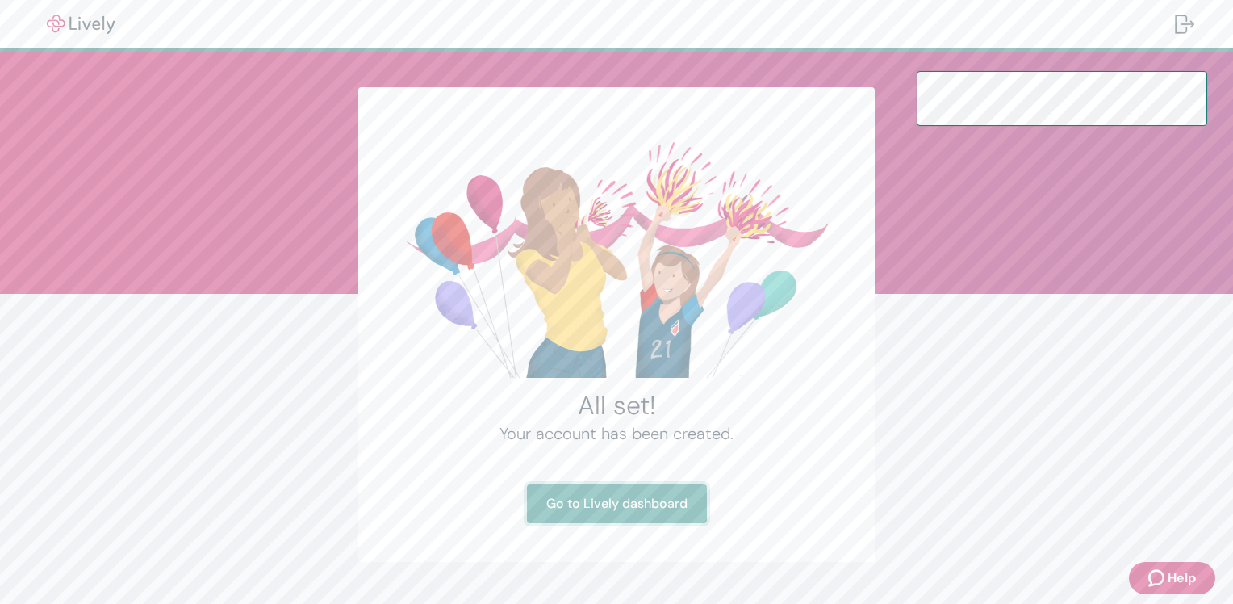
click at [617, 501] on link "Go to Lively dashboard" at bounding box center [617, 503] width 180 height 39
